Goal: Contribute content

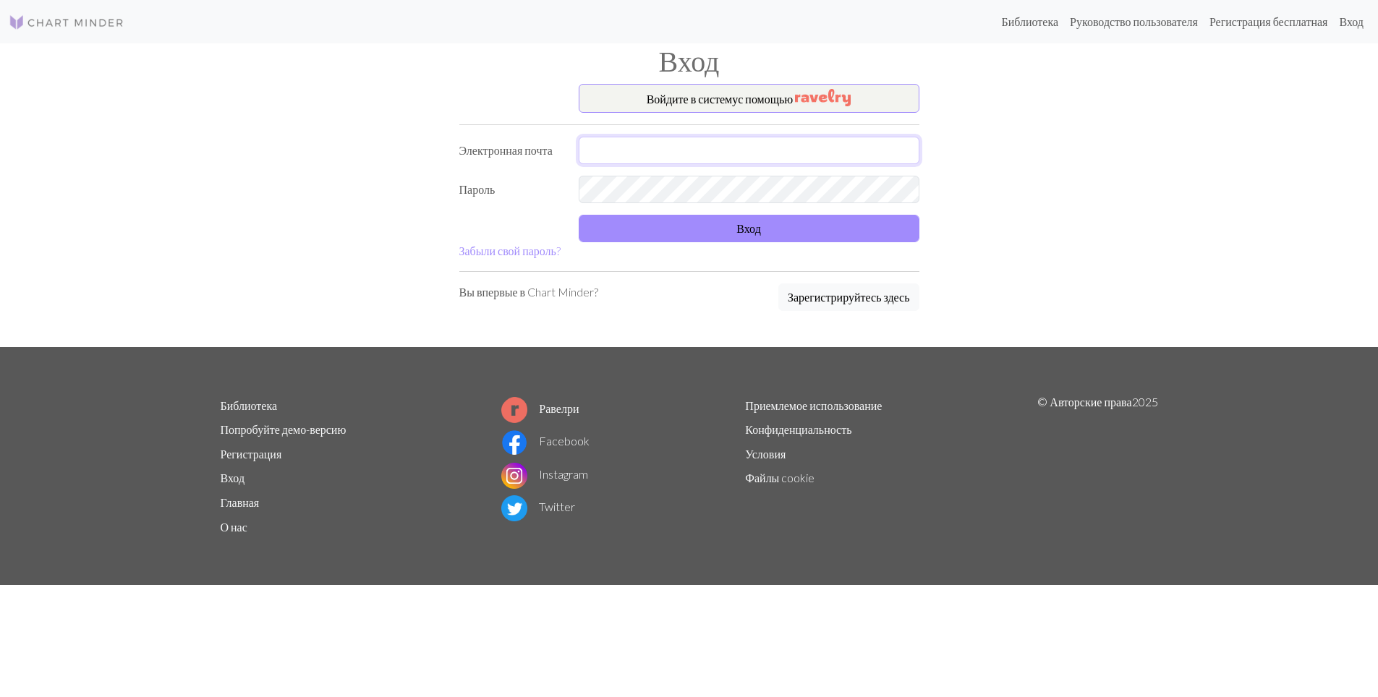
type input "[EMAIL_ADDRESS][DOMAIN_NAME]"
click at [719, 227] on button "Вход" at bounding box center [749, 228] width 341 height 27
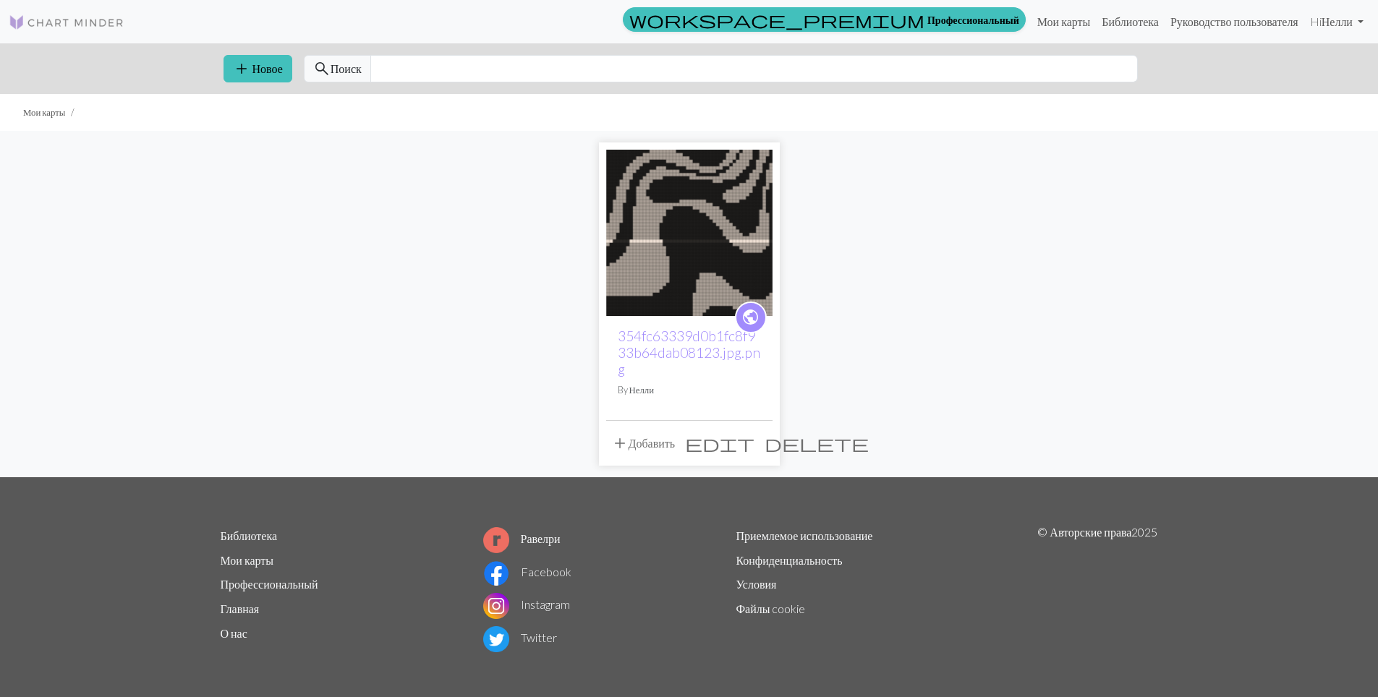
click at [417, 210] on div "public 354fc63339d0b1fc8f933b64dab08123.jpg.png By [PERSON_NAME] add Добавить e…" at bounding box center [689, 304] width 955 height 346
click at [710, 246] on img at bounding box center [689, 233] width 166 height 166
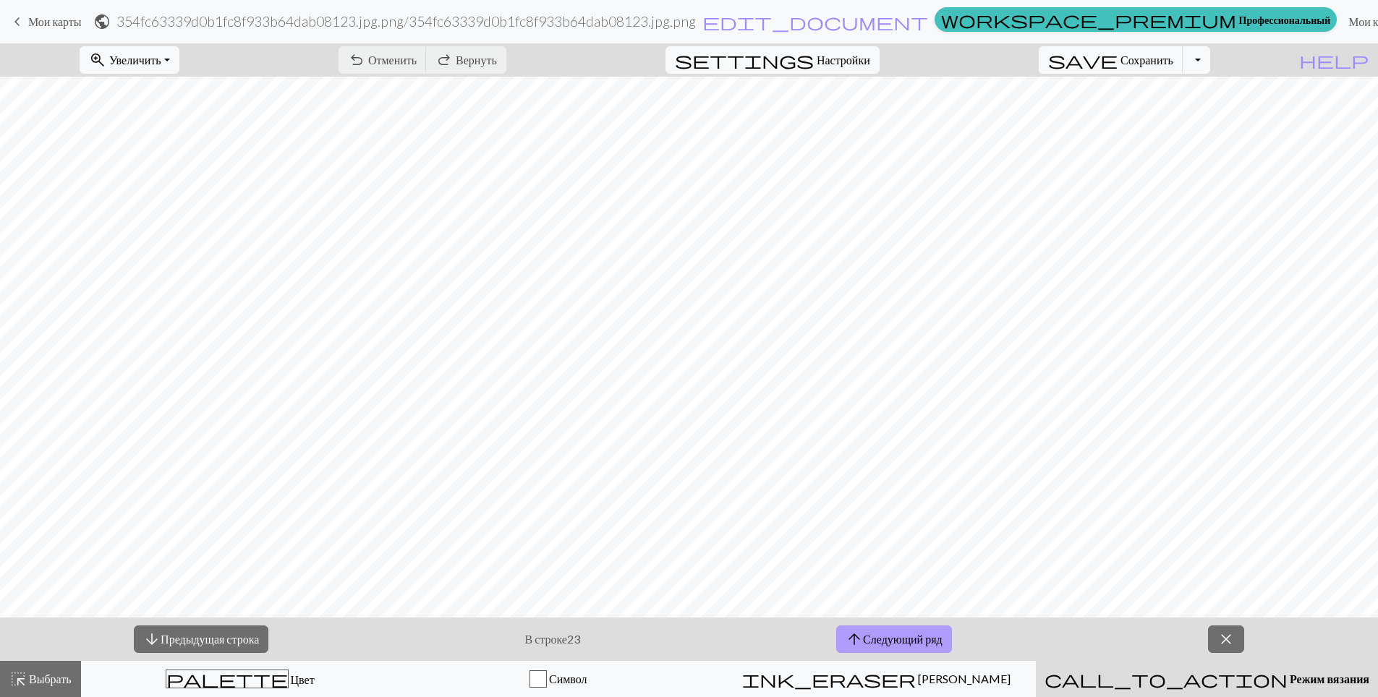
click at [942, 635] on ya-tr-span "Следующий ряд" at bounding box center [903, 639] width 80 height 14
click at [1173, 60] on ya-tr-span "Сохранить" at bounding box center [1146, 60] width 53 height 14
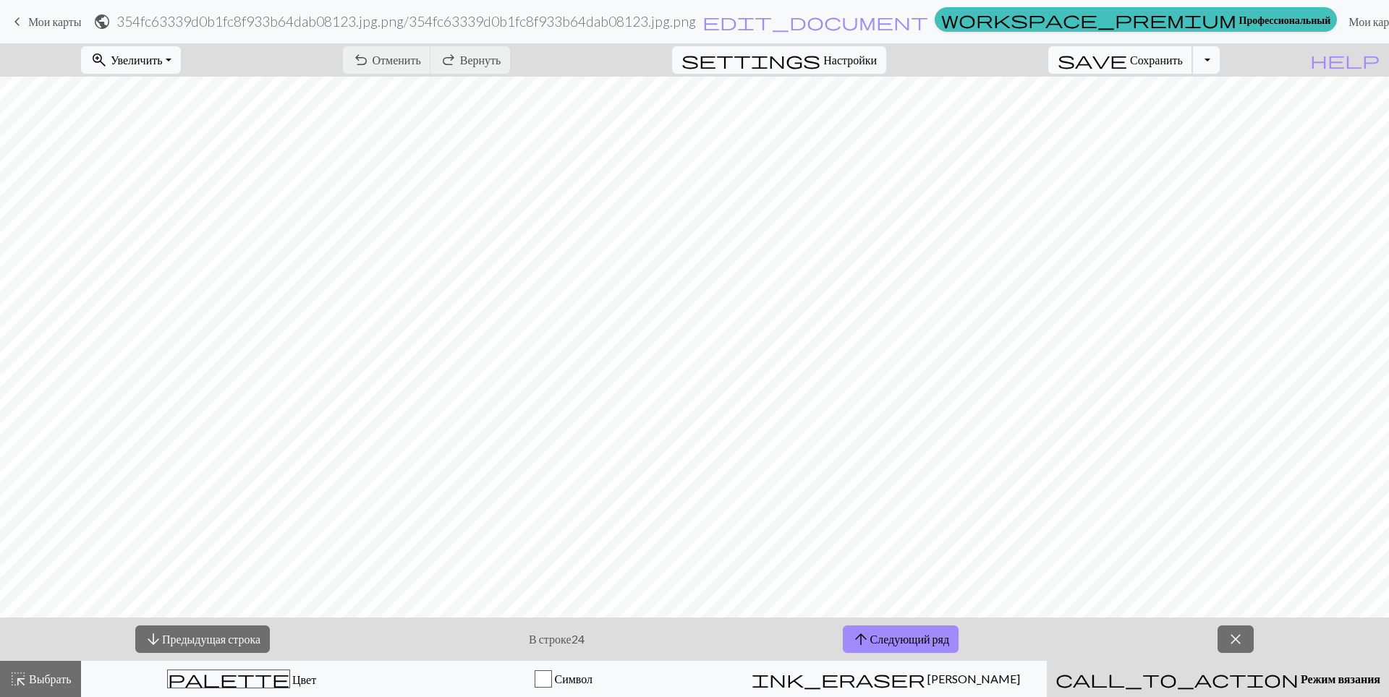
click at [1180, 67] on button "save Сохранить Сохранить" at bounding box center [1120, 59] width 145 height 27
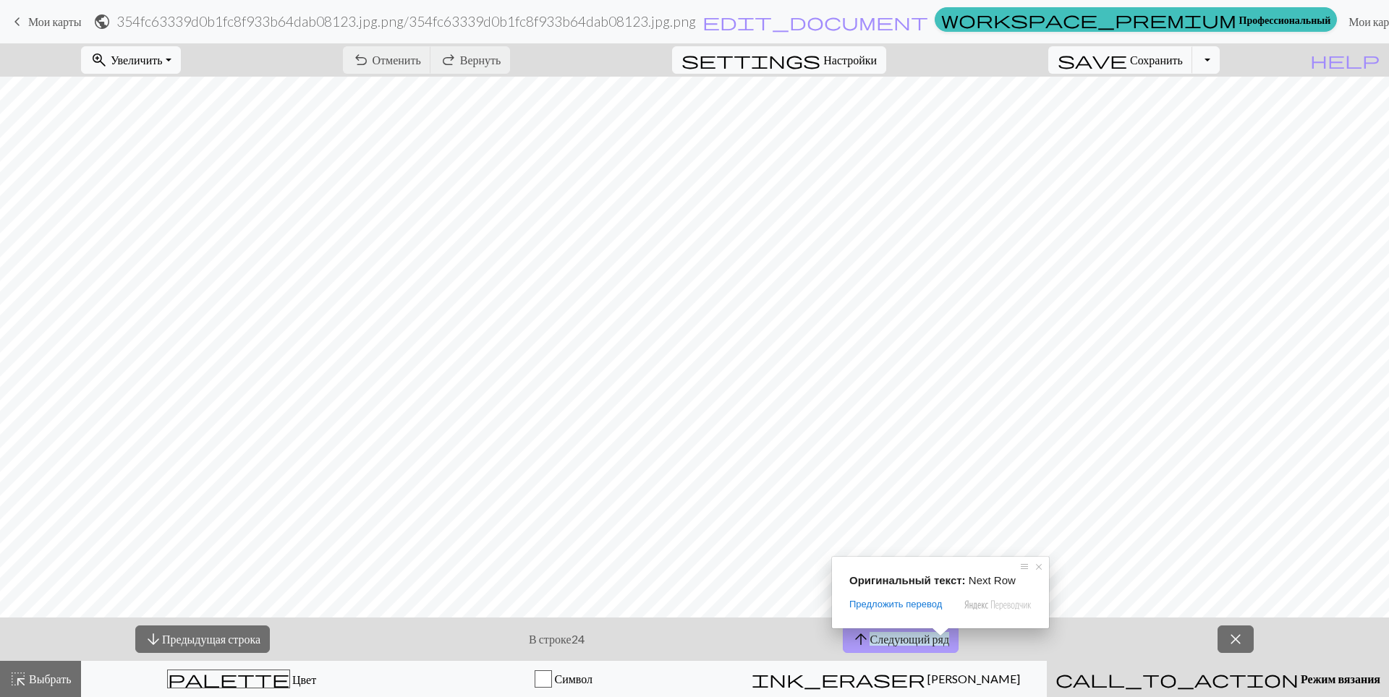
click at [918, 638] on ya-tr-span "Следующий ряд" at bounding box center [909, 639] width 80 height 14
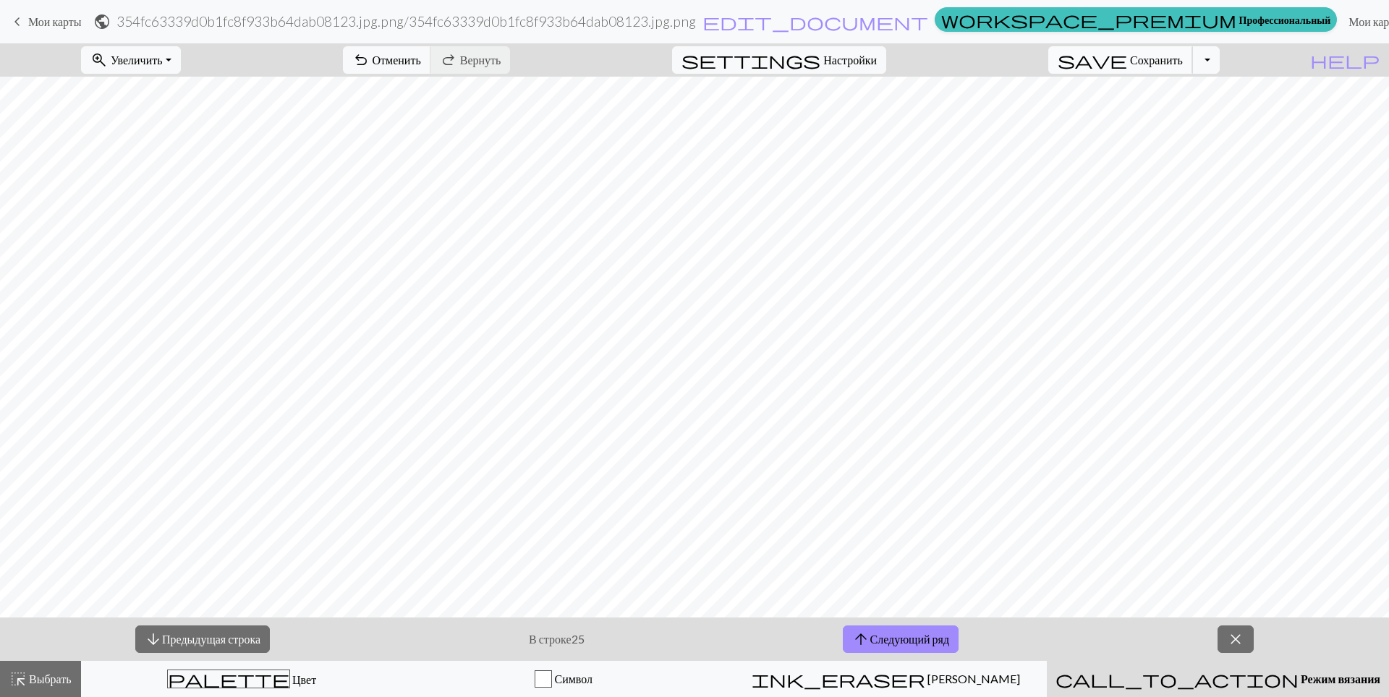
click at [1170, 61] on ya-tr-span "Сохранить" at bounding box center [1156, 60] width 53 height 14
